Goal: Communication & Community: Answer question/provide support

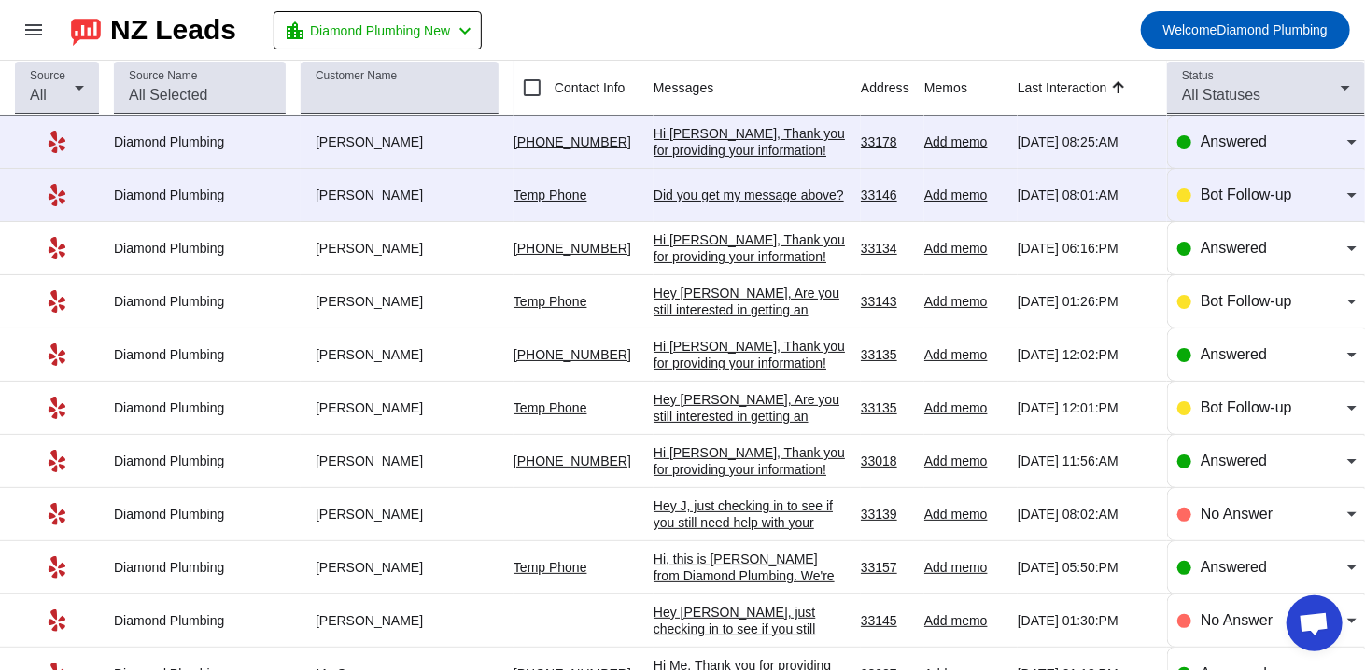
click at [748, 134] on div "Hi [PERSON_NAME], Thank you for providing your information! We'll get back to y…" at bounding box center [750, 158] width 192 height 67
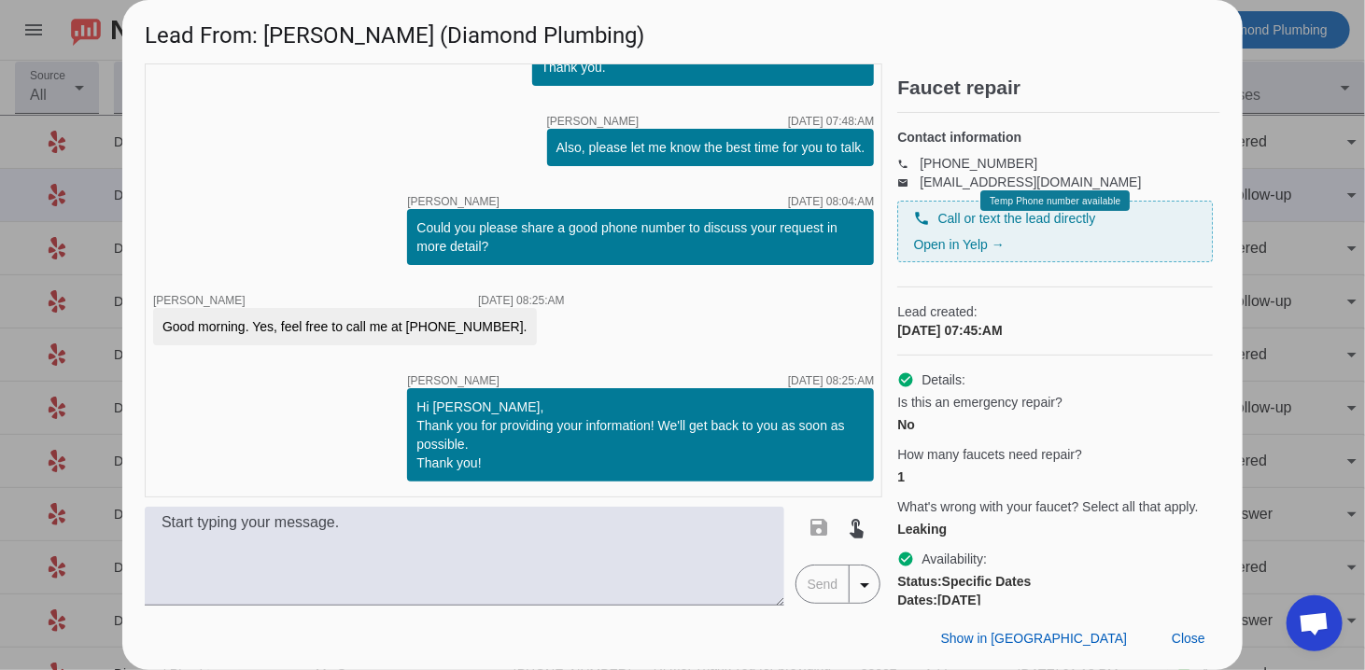
drag, startPoint x: 412, startPoint y: 322, endPoint x: 501, endPoint y: 327, distance: 89.7
click at [501, 327] on div "Good morning. Yes, feel free to call me at [PHONE_NUMBER]." at bounding box center [345, 326] width 384 height 37
copy div "305) 528-4039."
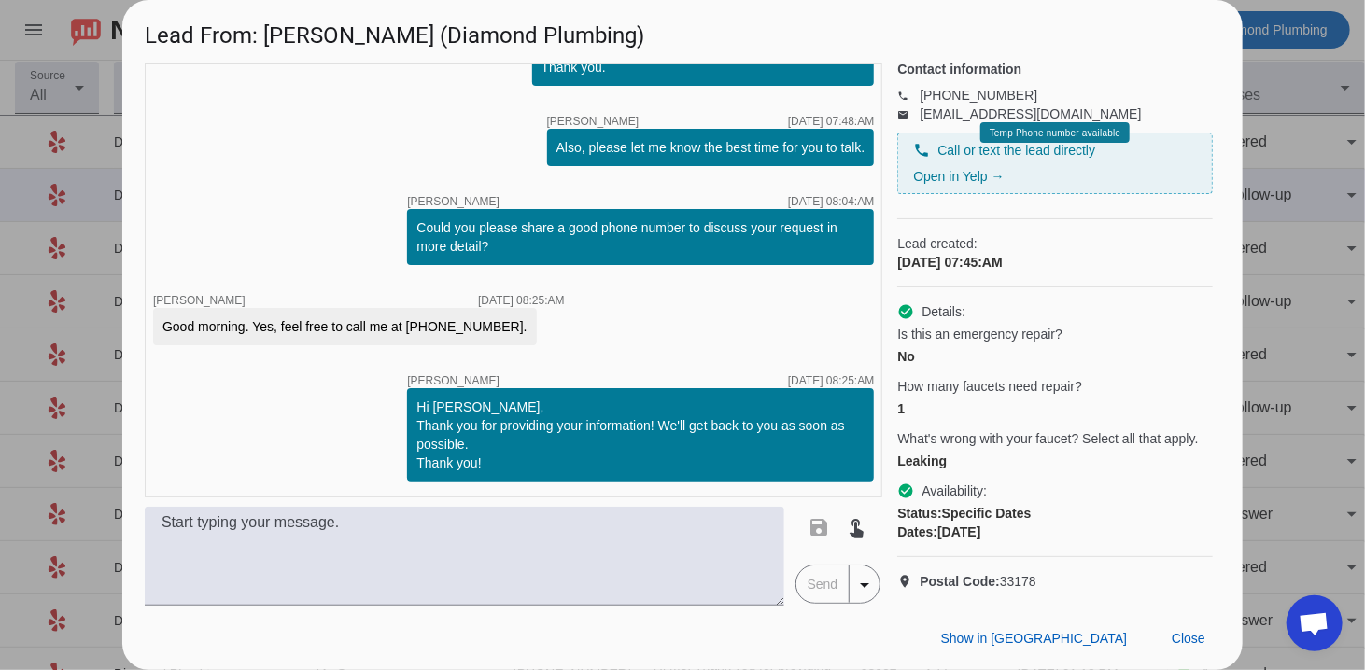
scroll to position [101, 0]
drag, startPoint x: 356, startPoint y: 44, endPoint x: 264, endPoint y: 46, distance: 91.5
click at [264, 46] on h1 "Lead From: [PERSON_NAME] (Diamond Plumbing)" at bounding box center [682, 31] width 1120 height 63
copy h1 "[PERSON_NAME]"
click at [67, 217] on div at bounding box center [682, 335] width 1365 height 670
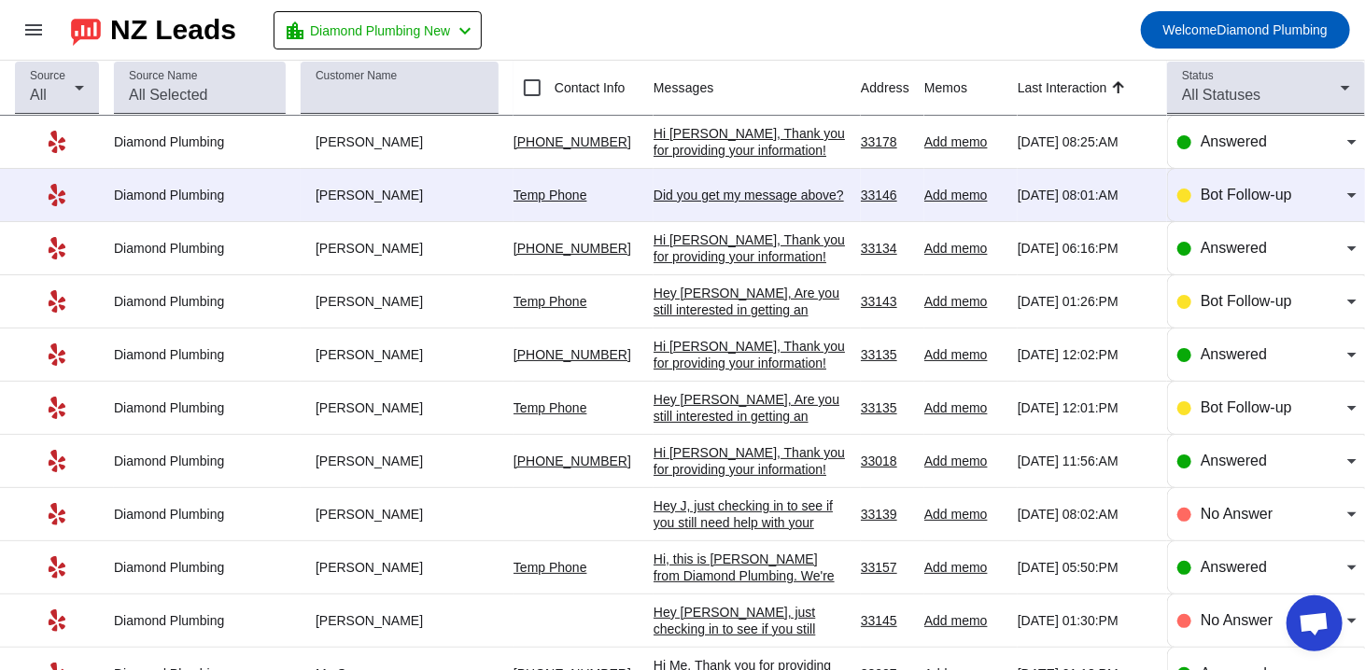
click at [708, 196] on div "Did you get my message above?​" at bounding box center [750, 195] width 192 height 17
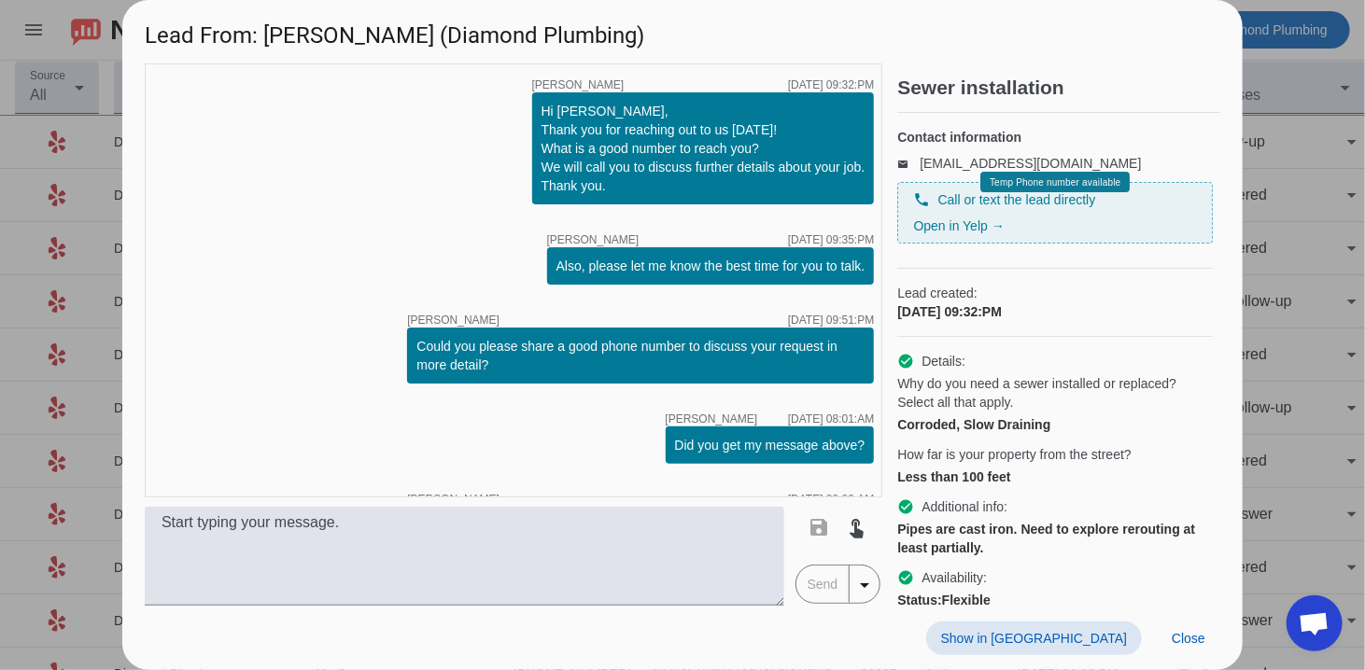
scroll to position [119, 0]
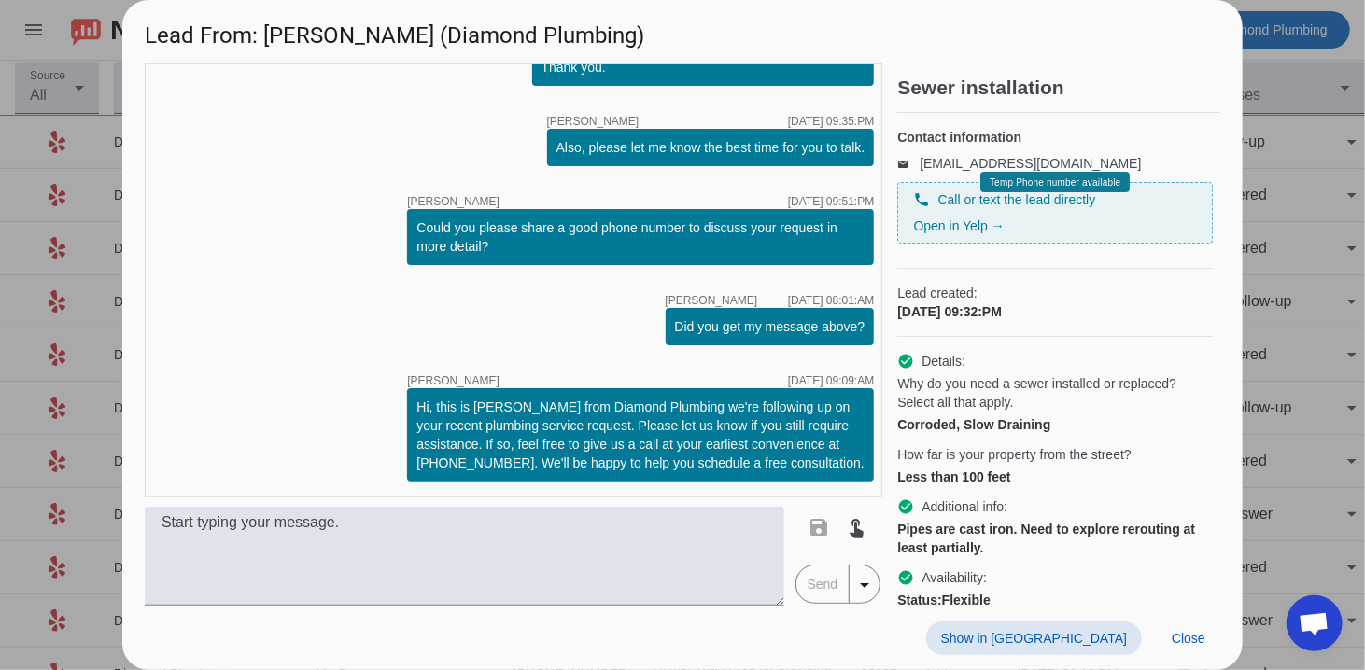
click at [1295, 356] on div at bounding box center [682, 335] width 1365 height 670
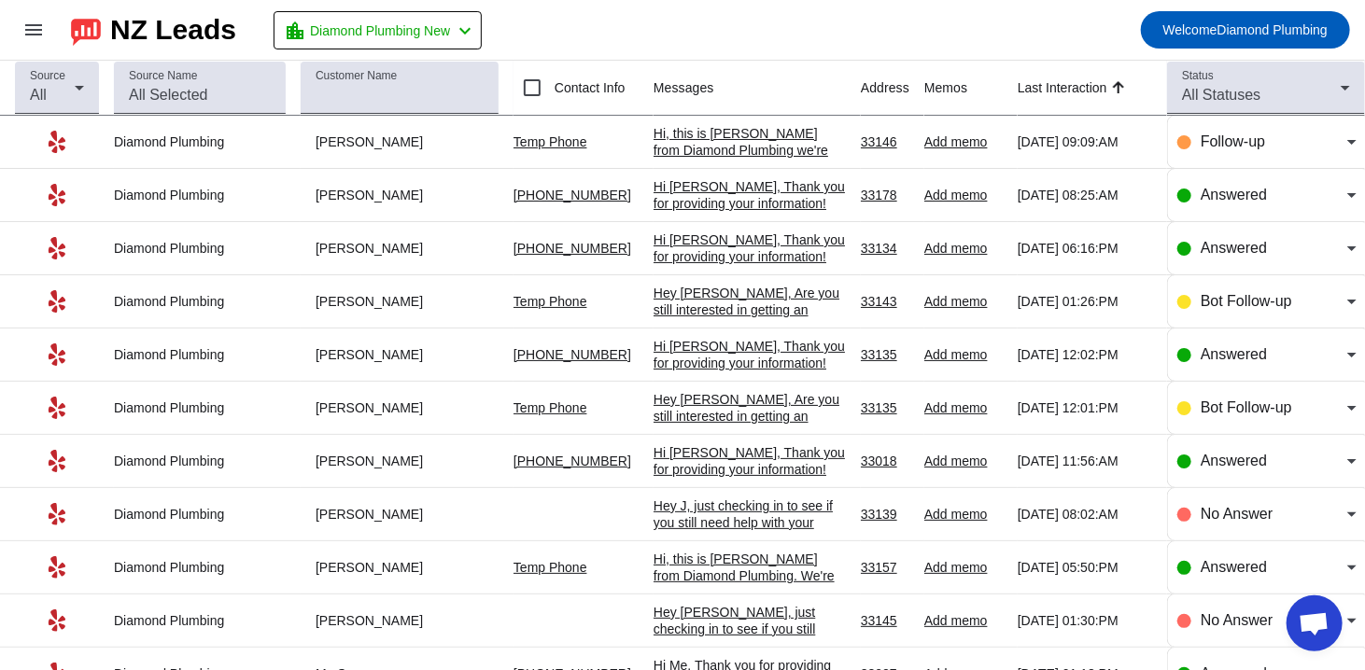
click at [670, 190] on div "Hi [PERSON_NAME], Thank you for providing your information! We'll get back to y…" at bounding box center [750, 211] width 192 height 67
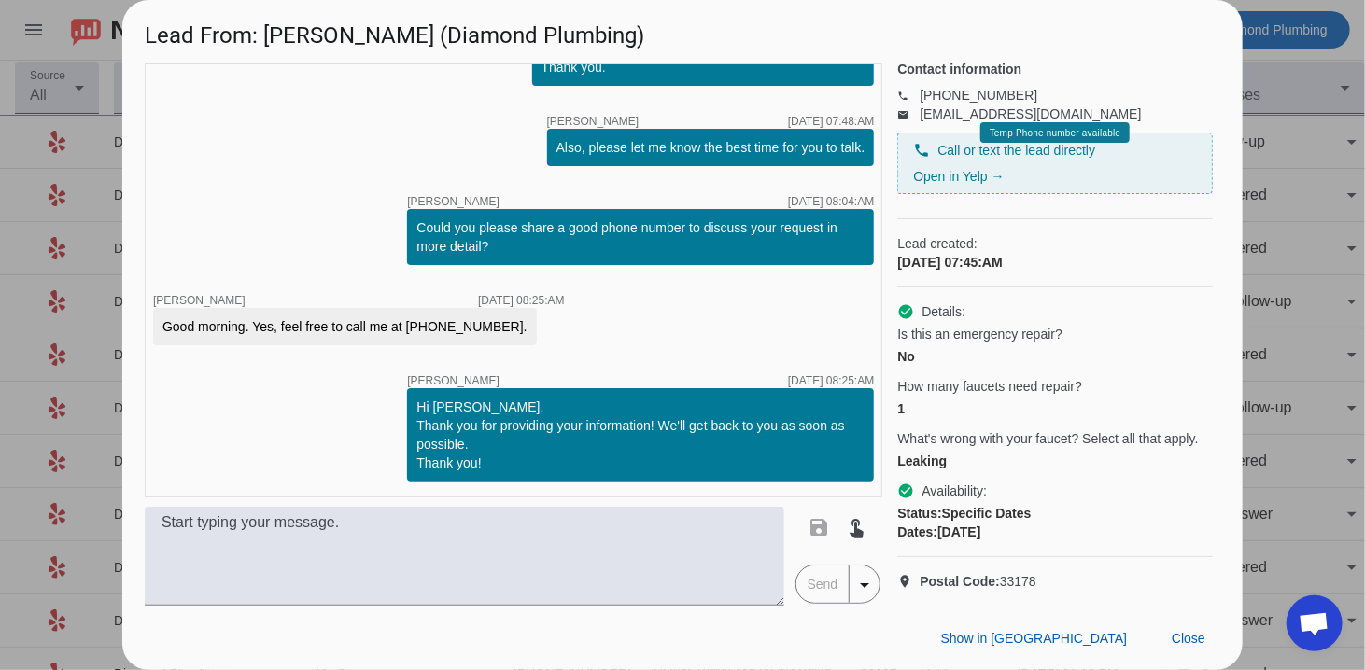
scroll to position [101, 0]
drag, startPoint x: 352, startPoint y: 41, endPoint x: 271, endPoint y: 35, distance: 81.5
click at [271, 35] on h1 "Lead From: [PERSON_NAME] (Diamond Plumbing)" at bounding box center [682, 31] width 1120 height 63
copy h1 "[PERSON_NAME]"
